Goal: Task Accomplishment & Management: Manage account settings

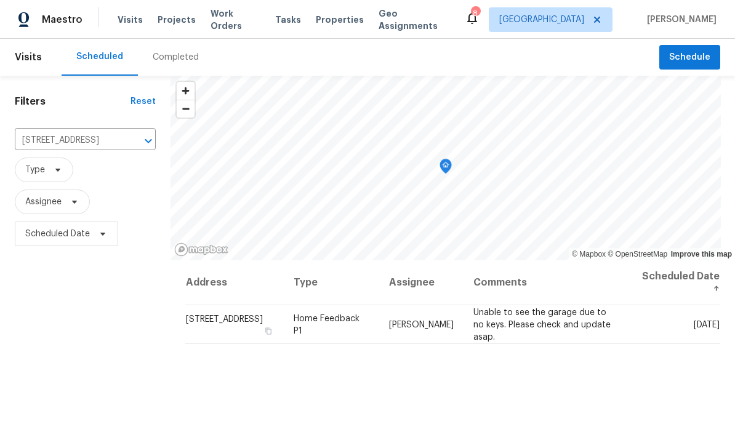
click at [63, 23] on span "Maestro" at bounding box center [62, 20] width 41 height 12
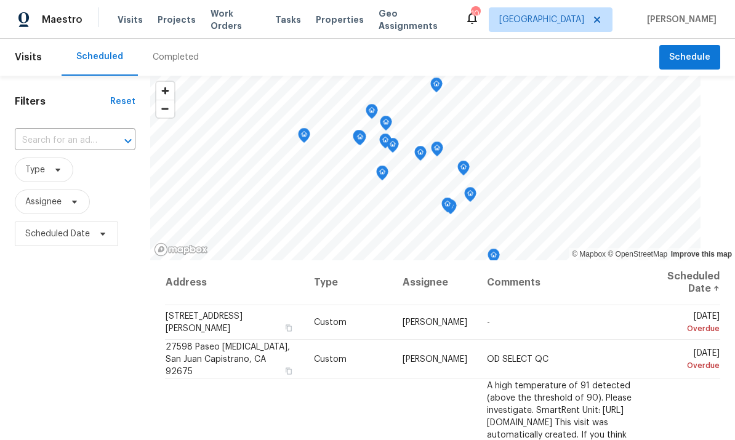
click at [89, 132] on input "text" at bounding box center [58, 140] width 86 height 19
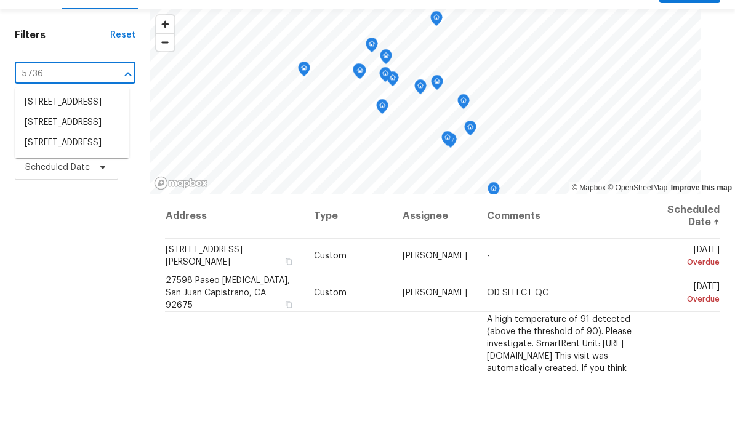
type input "5736 v"
click at [70, 179] on li "[STREET_ADDRESS]" at bounding box center [72, 189] width 115 height 20
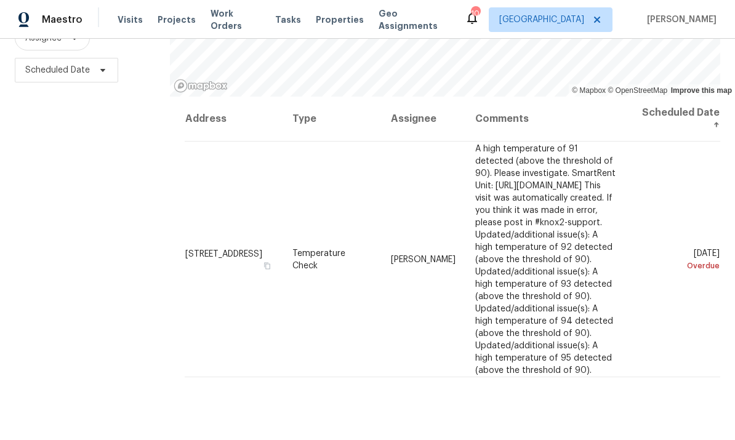
scroll to position [163, 0]
click at [0, 0] on icon at bounding box center [0, 0] width 0 height 0
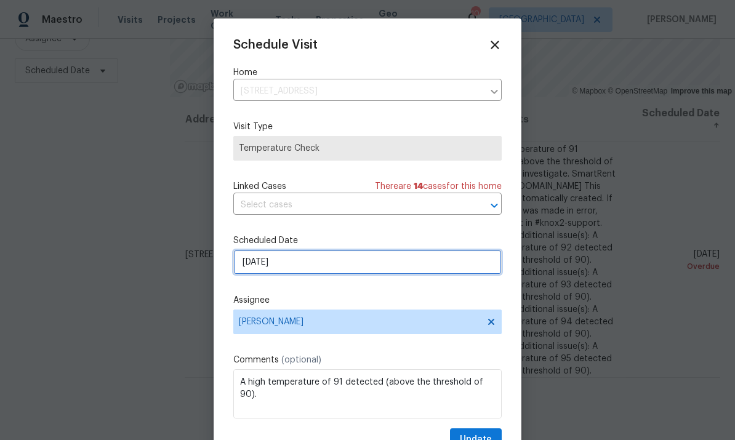
click at [359, 268] on input "8/22/2025" at bounding box center [367, 262] width 269 height 25
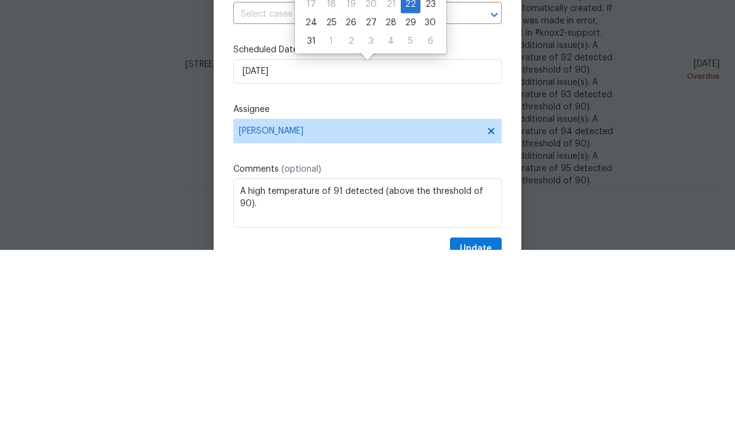
scroll to position [46, 0]
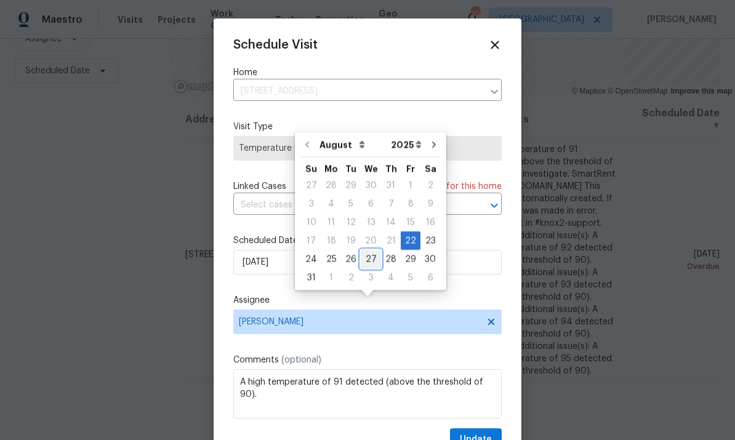
click at [366, 251] on div "27" at bounding box center [371, 259] width 20 height 17
type input "8/27/2025"
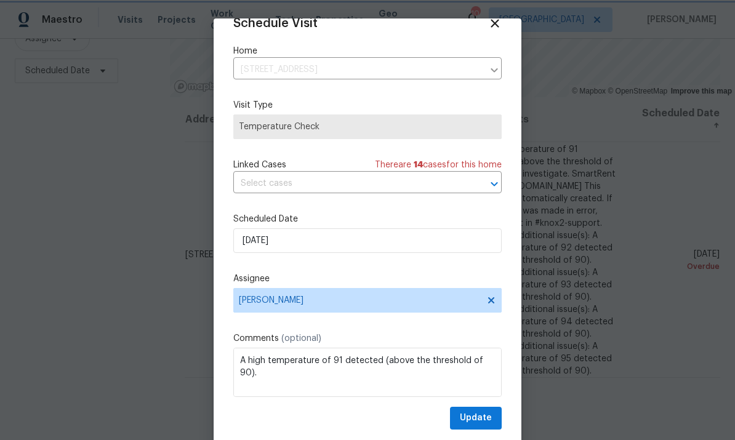
scroll to position [24, 0]
click at [482, 418] on span "Update" at bounding box center [476, 418] width 32 height 15
